Goal: Entertainment & Leisure: Consume media (video, audio)

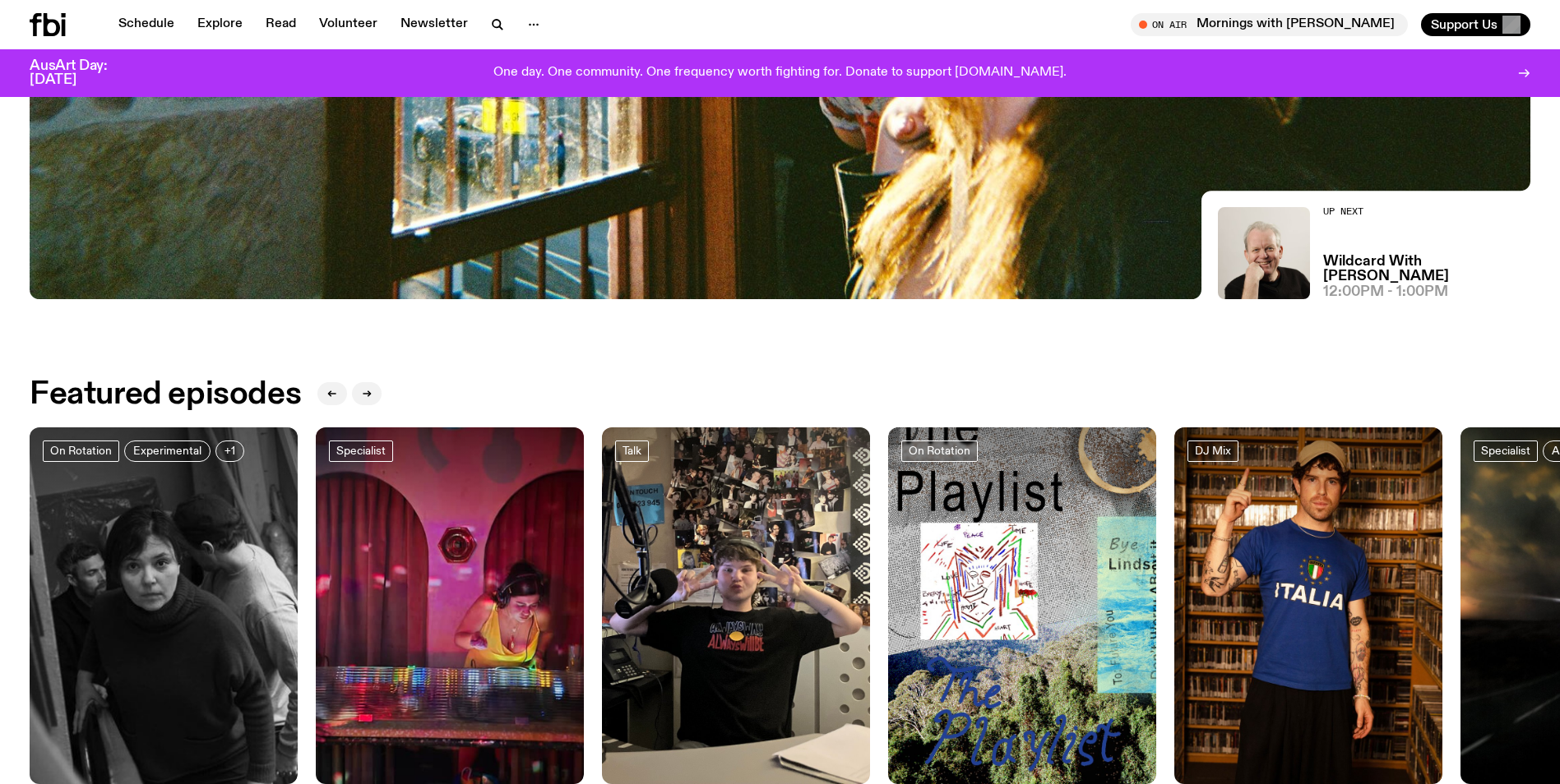
scroll to position [728, 0]
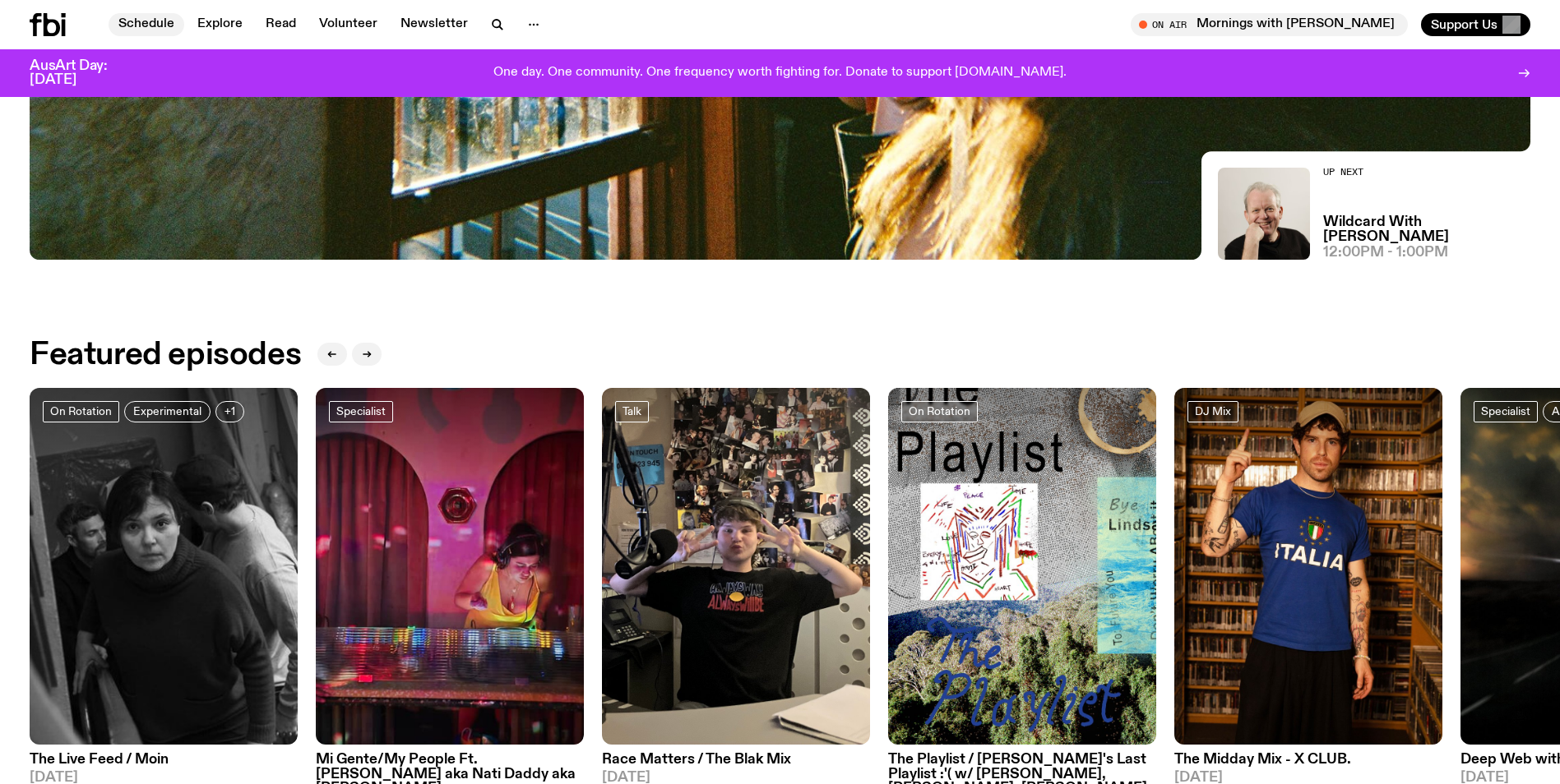
click at [152, 23] on link "Schedule" at bounding box center [147, 24] width 76 height 23
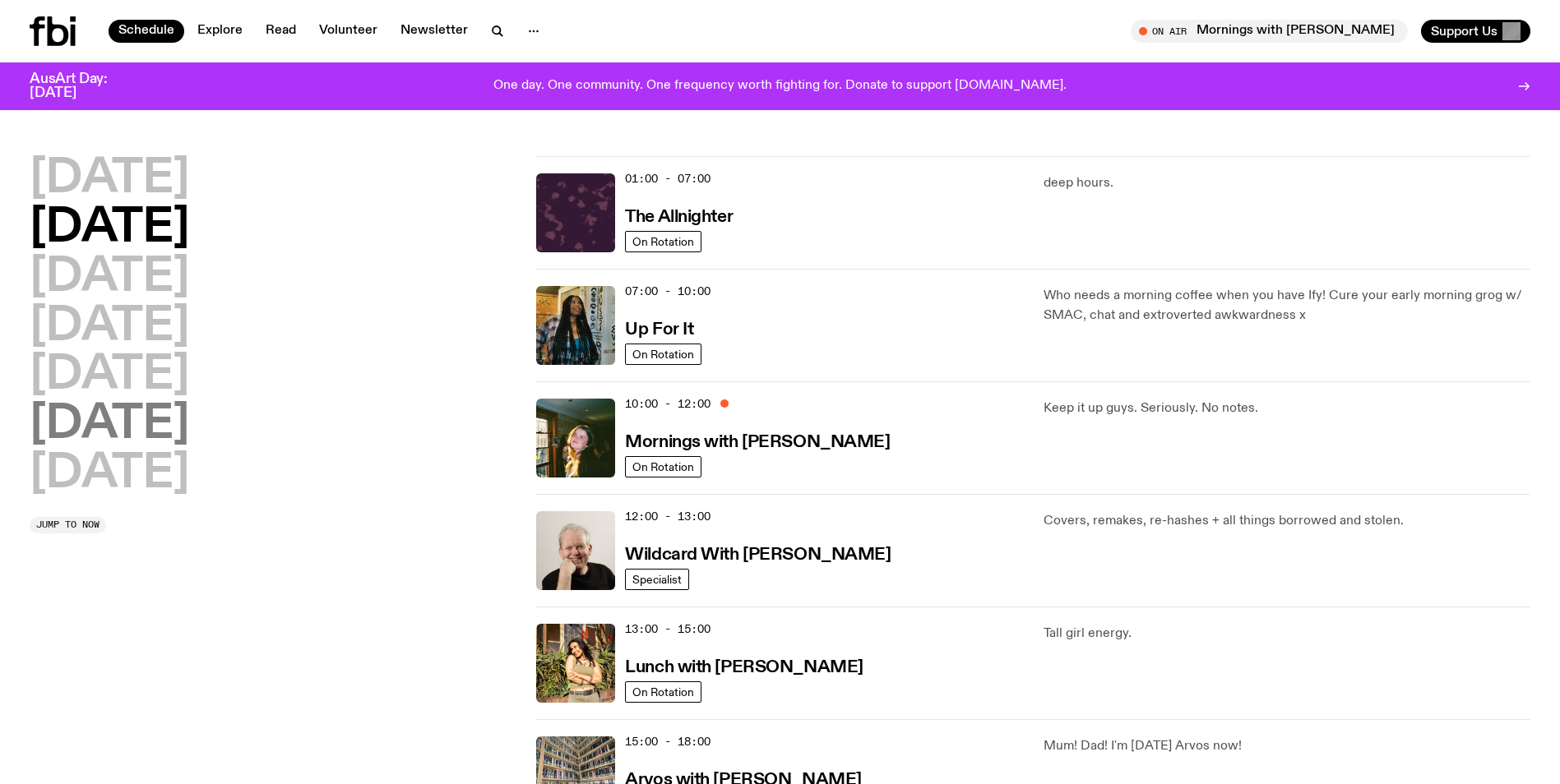
click at [109, 436] on h2 "[DATE]" at bounding box center [109, 425] width 159 height 46
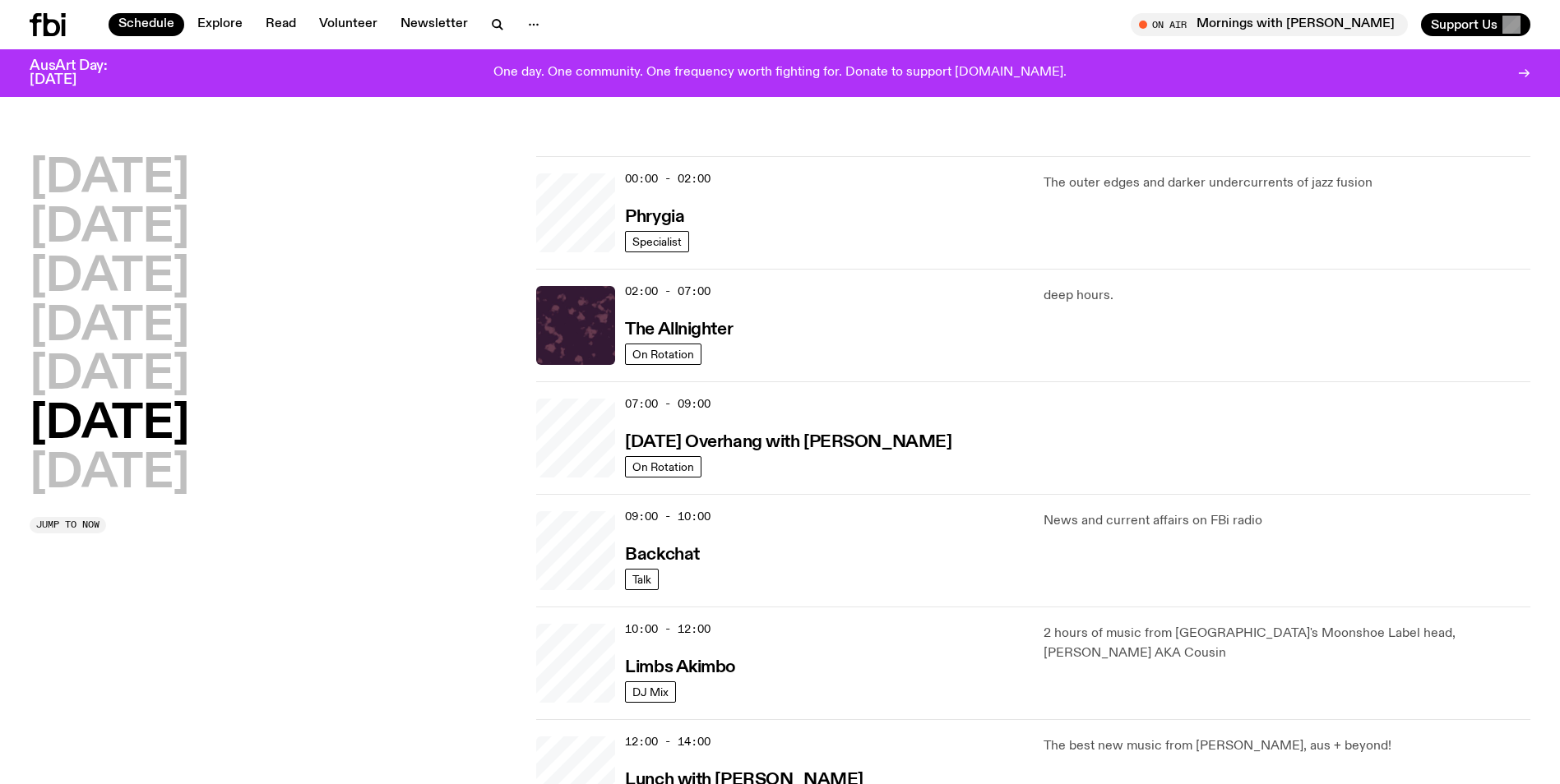
scroll to position [46, 0]
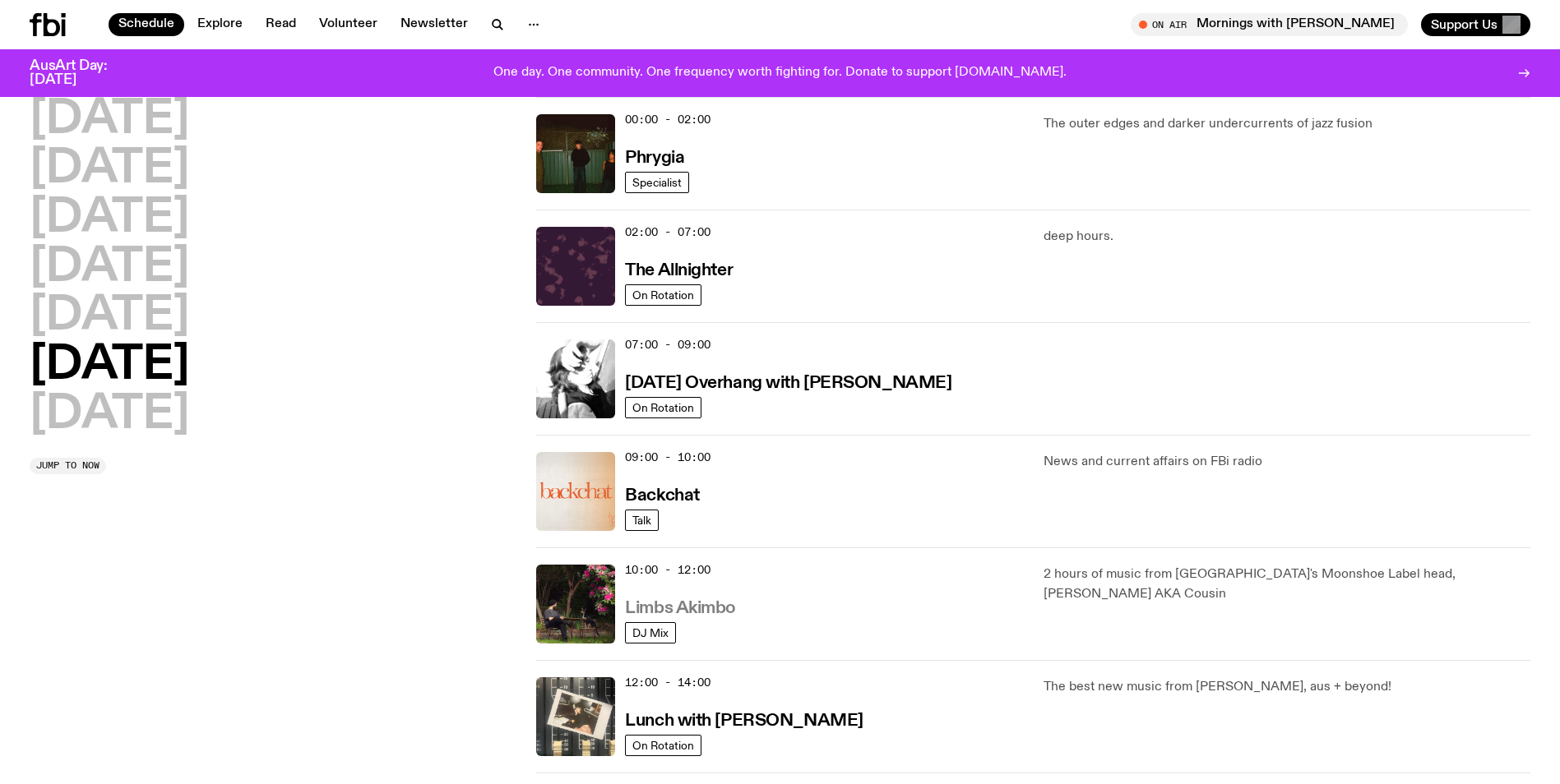
click at [675, 607] on h3 "Limbs Akimbo" at bounding box center [680, 609] width 111 height 17
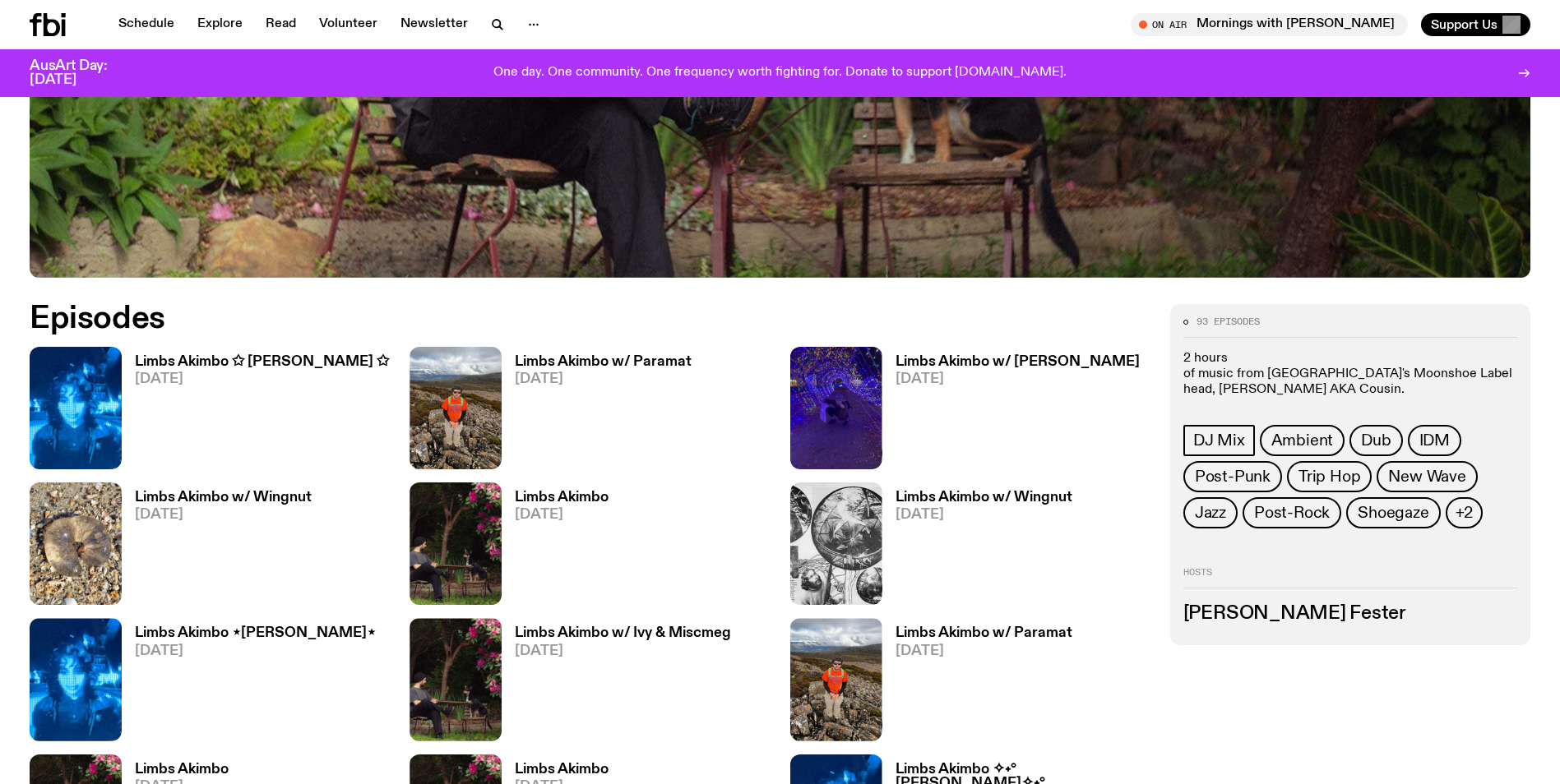
scroll to position [976, 0]
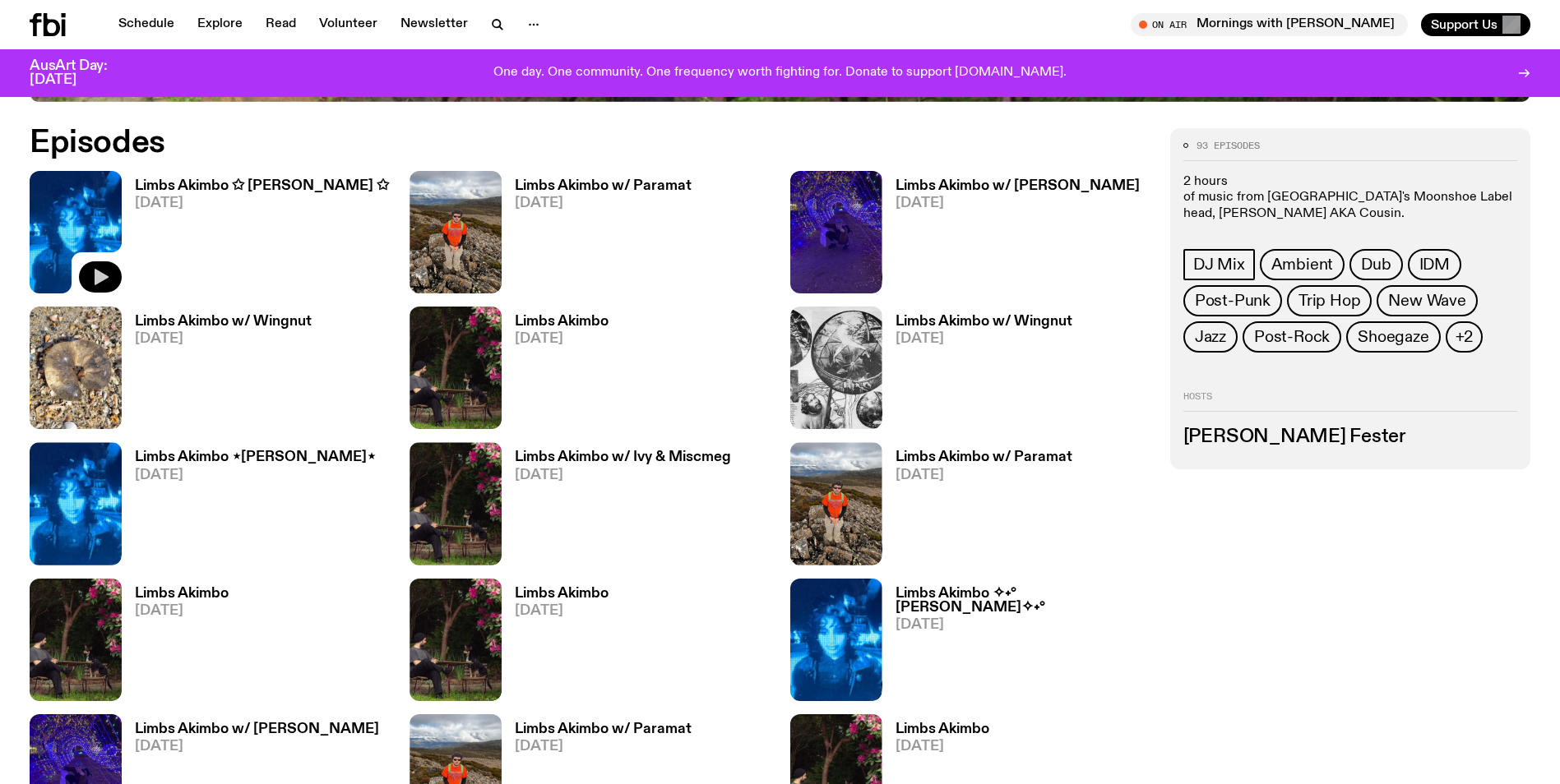
click at [97, 281] on icon "button" at bounding box center [102, 277] width 14 height 16
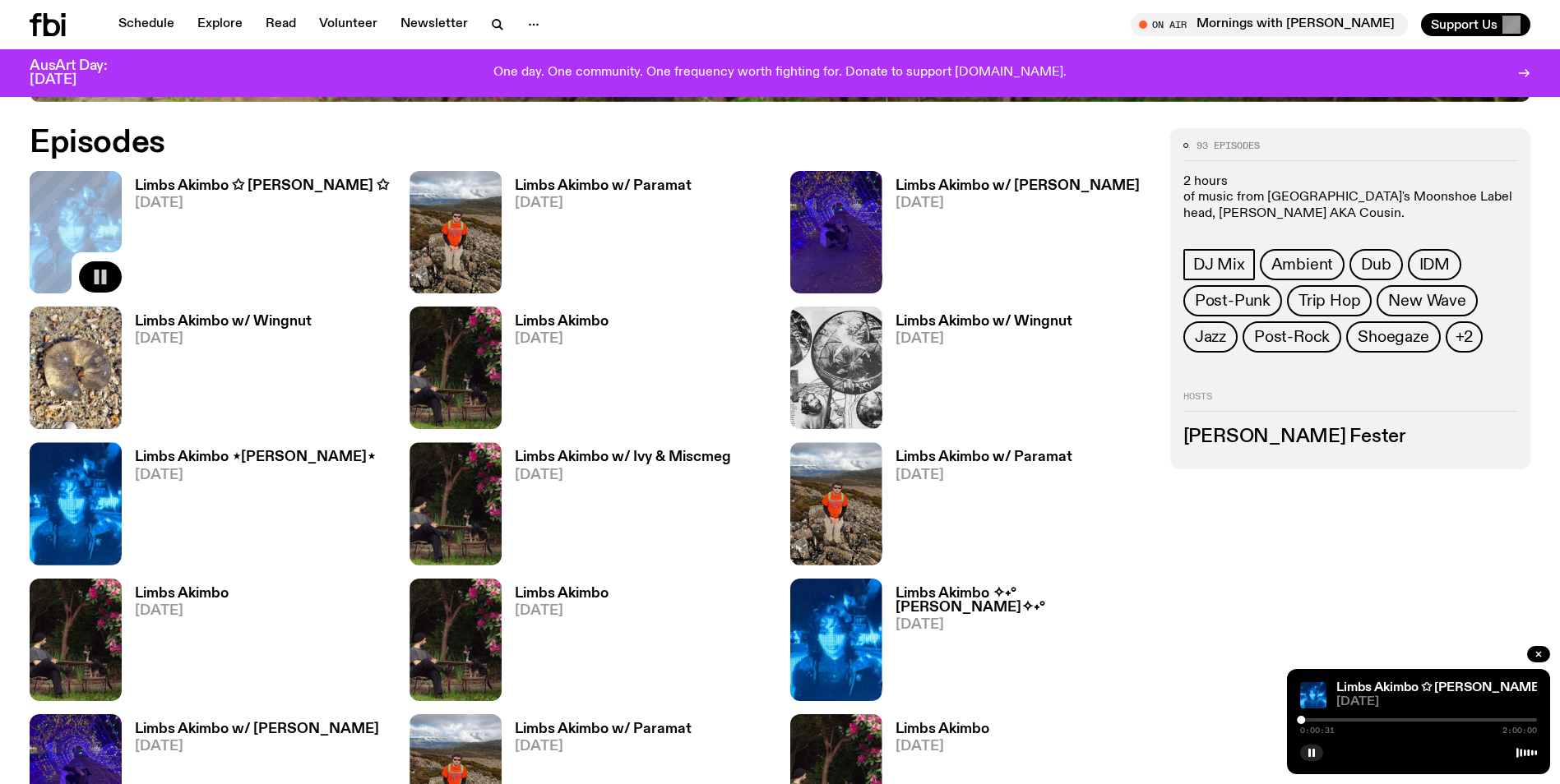
click at [1304, 720] on div at bounding box center [1301, 720] width 9 height 9
click at [1308, 720] on div at bounding box center [1305, 720] width 9 height 9
click at [1314, 720] on div at bounding box center [1419, 720] width 237 height 3
click at [1318, 720] on div at bounding box center [1314, 720] width 9 height 9
click at [1322, 720] on div at bounding box center [1419, 720] width 237 height 3
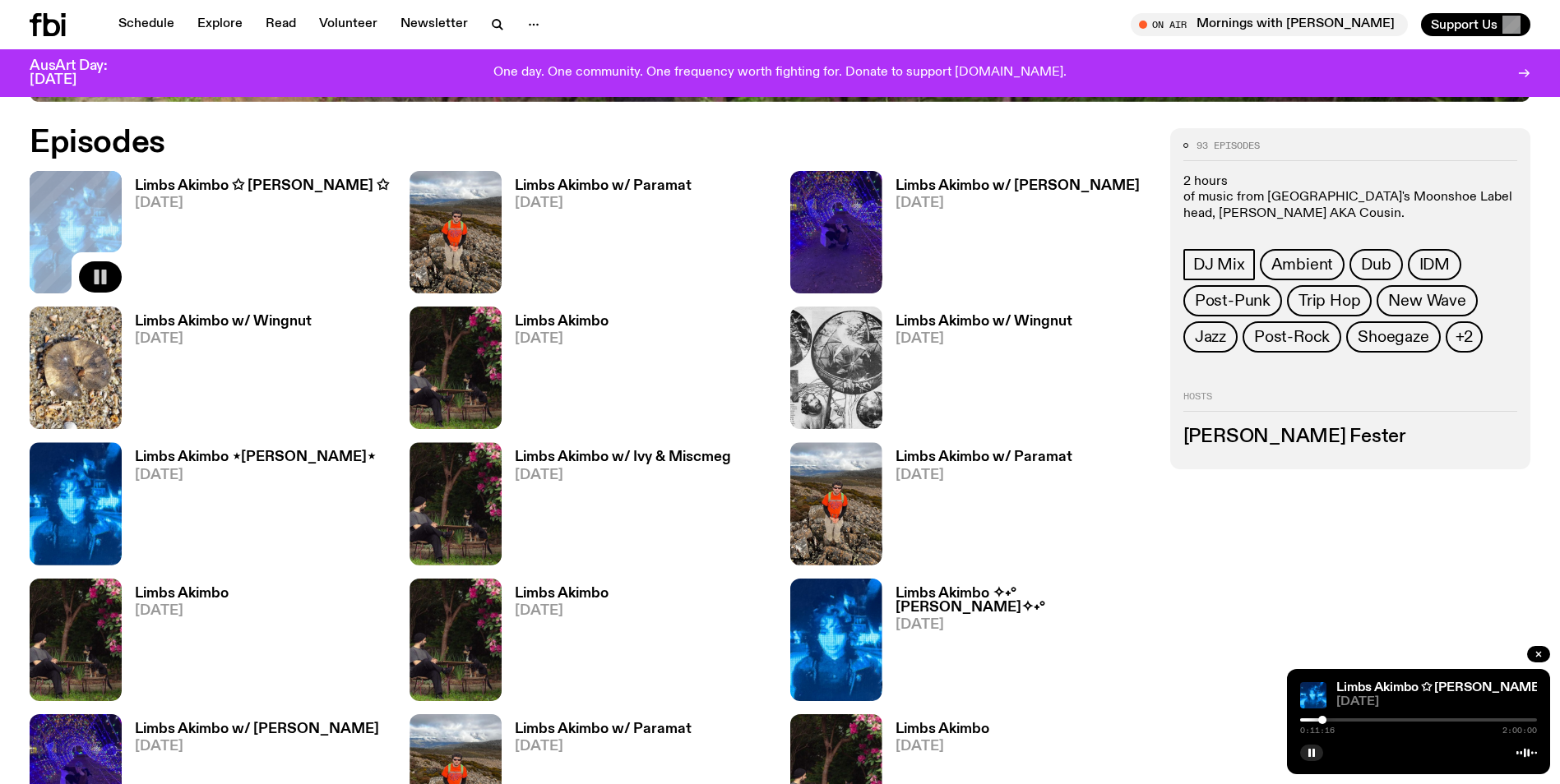
click at [1328, 719] on div at bounding box center [1419, 720] width 237 height 3
click at [1336, 719] on div at bounding box center [1419, 720] width 237 height 3
click at [1342, 721] on div at bounding box center [1419, 720] width 237 height 3
click at [1349, 721] on div at bounding box center [1419, 720] width 237 height 3
click at [1354, 721] on div at bounding box center [1419, 720] width 237 height 3
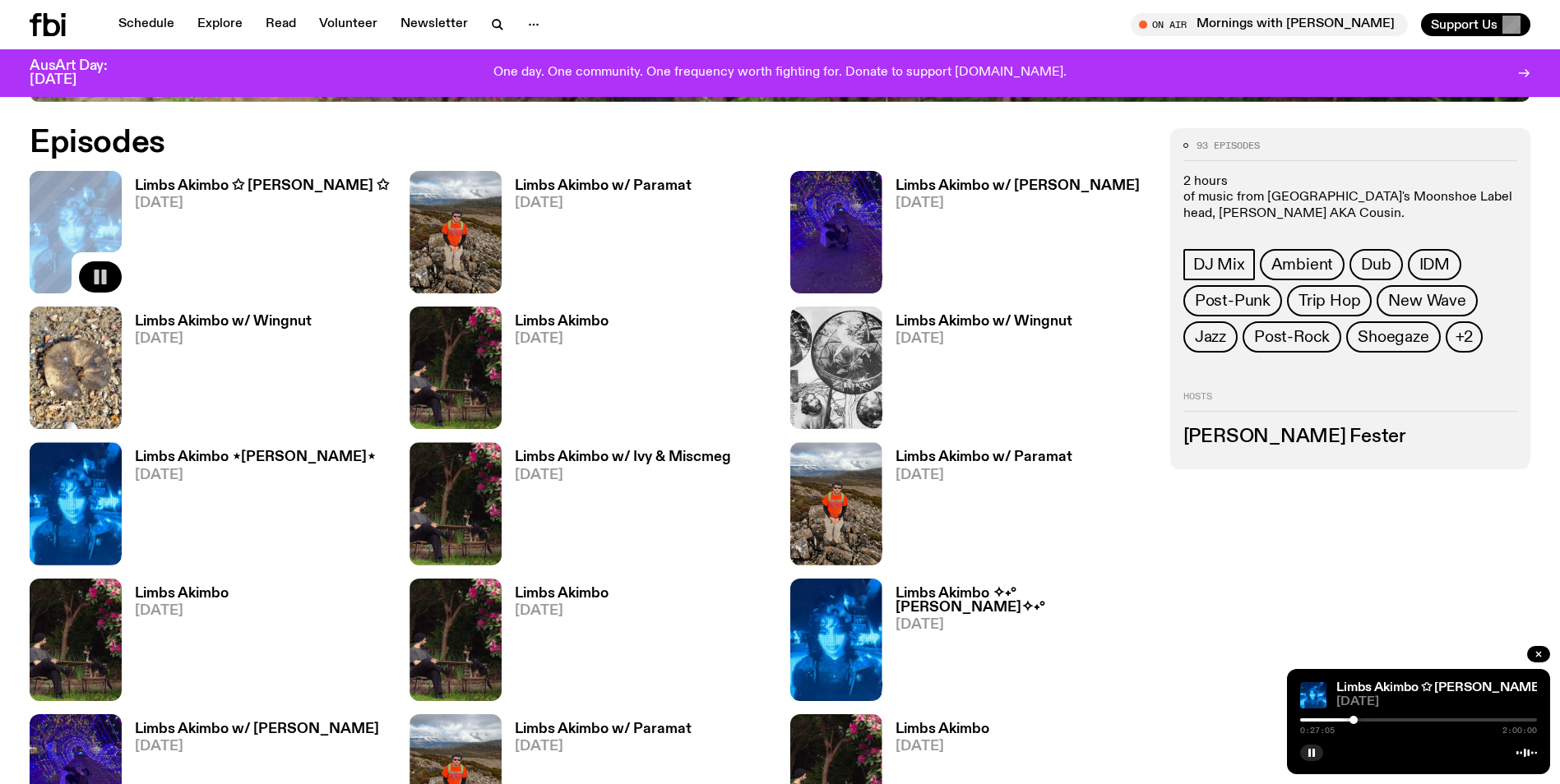
click at [1362, 721] on div at bounding box center [1419, 720] width 237 height 3
click at [1312, 756] on icon "button" at bounding box center [1311, 752] width 9 height 9
click at [1312, 753] on icon "button" at bounding box center [1312, 753] width 8 height 9
click at [1315, 753] on icon "button" at bounding box center [1311, 752] width 9 height 9
click at [1314, 754] on icon "button" at bounding box center [1312, 753] width 8 height 9
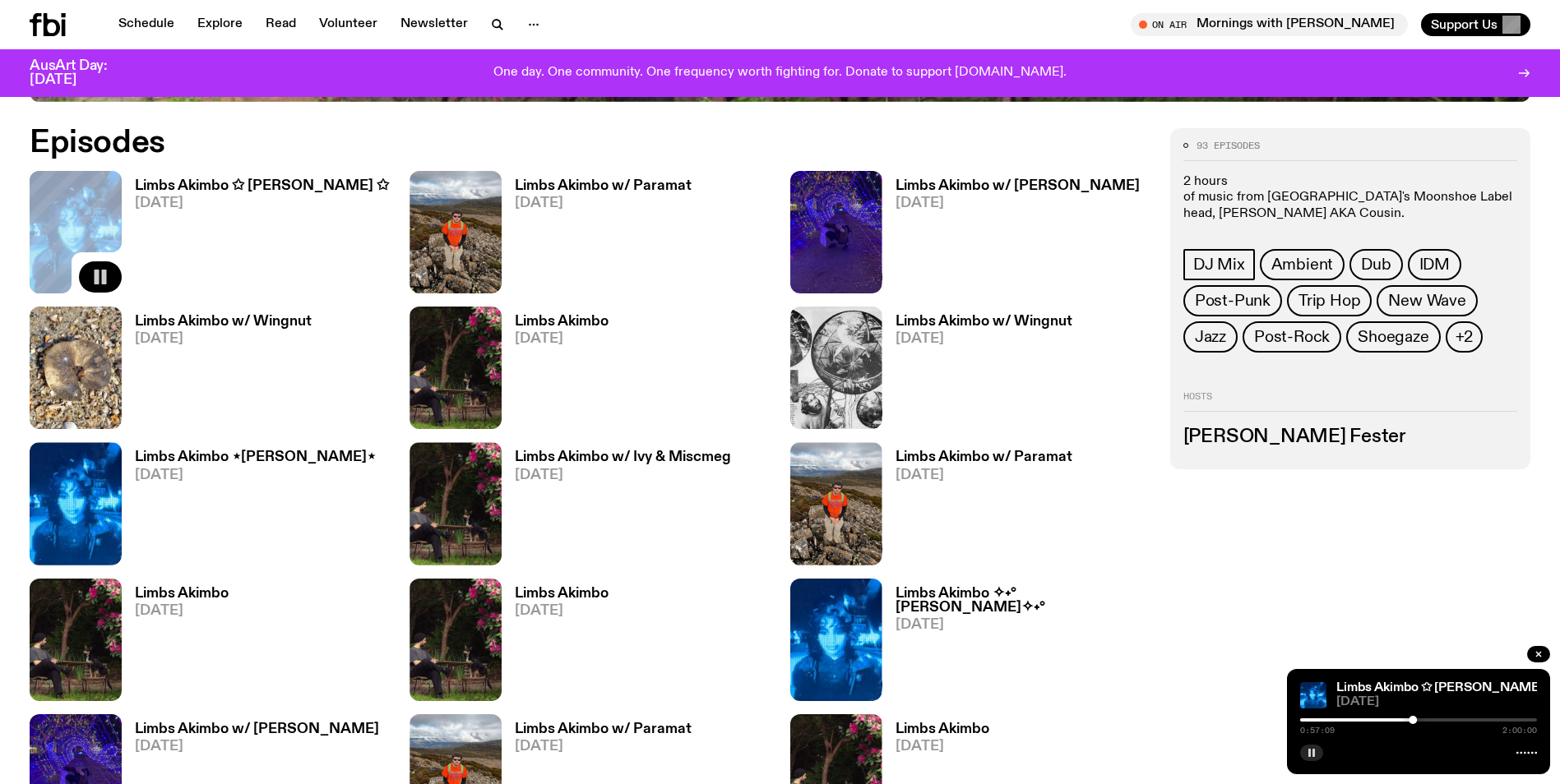
click at [1314, 759] on button "button" at bounding box center [1312, 753] width 23 height 16
click at [1312, 756] on icon "button" at bounding box center [1311, 752] width 9 height 9
click at [1426, 720] on div at bounding box center [1419, 720] width 237 height 3
